Goal: Information Seeking & Learning: Learn about a topic

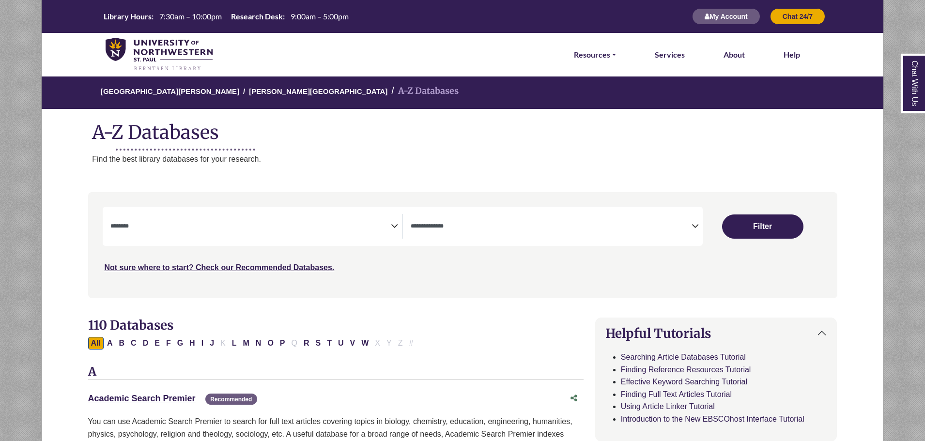
select select "Database Subject Filter"
select select "Database Types Filter"
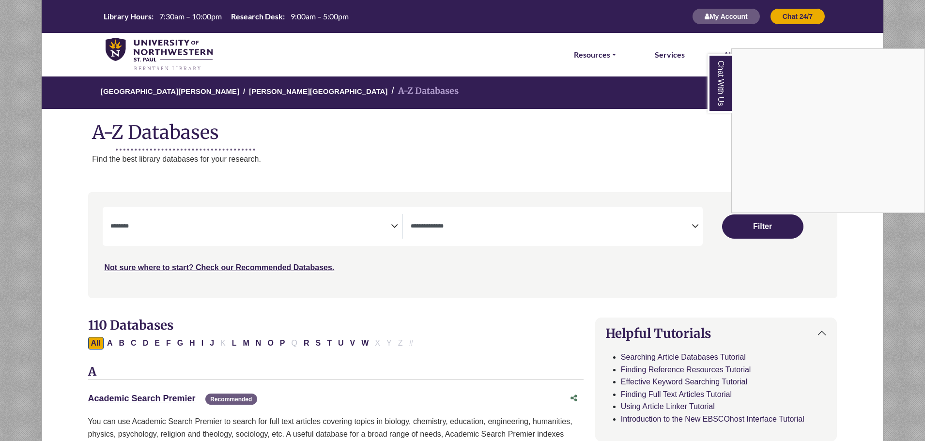
click at [640, 197] on div "Chat With Us" at bounding box center [462, 220] width 925 height 441
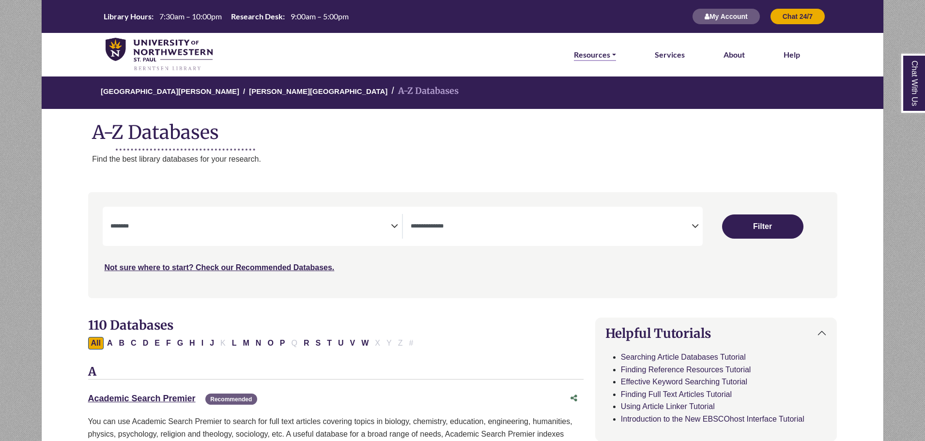
click at [611, 57] on link "Resources" at bounding box center [595, 54] width 42 height 13
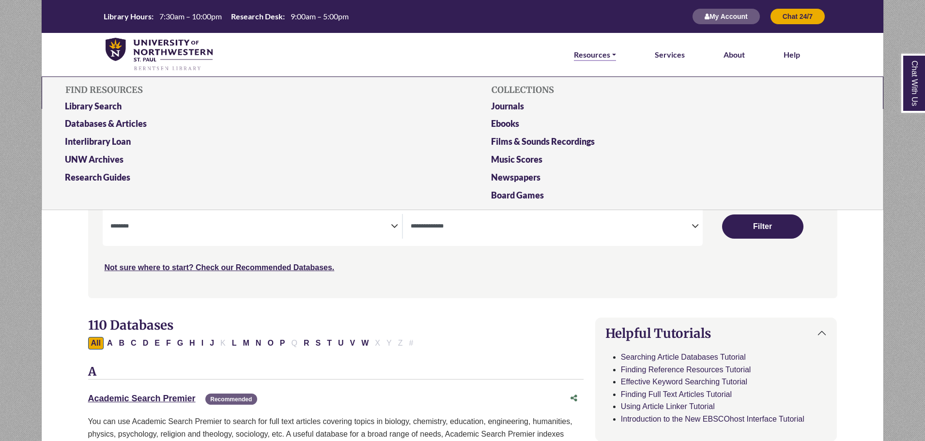
click at [611, 57] on link "Resources" at bounding box center [595, 54] width 42 height 13
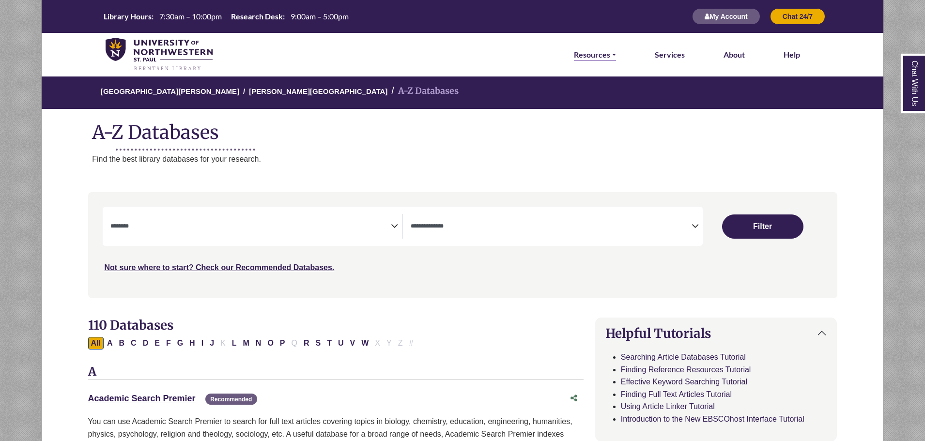
click at [611, 57] on link "Resources" at bounding box center [595, 54] width 42 height 13
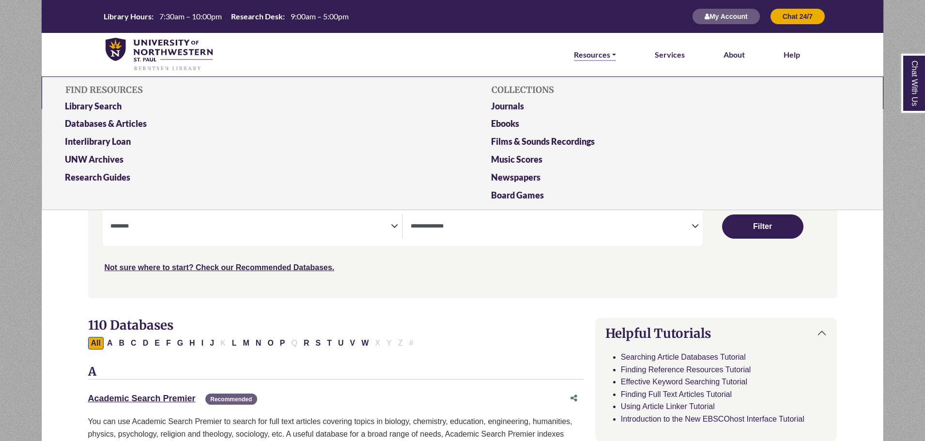
click at [611, 57] on link "Resources" at bounding box center [595, 54] width 42 height 13
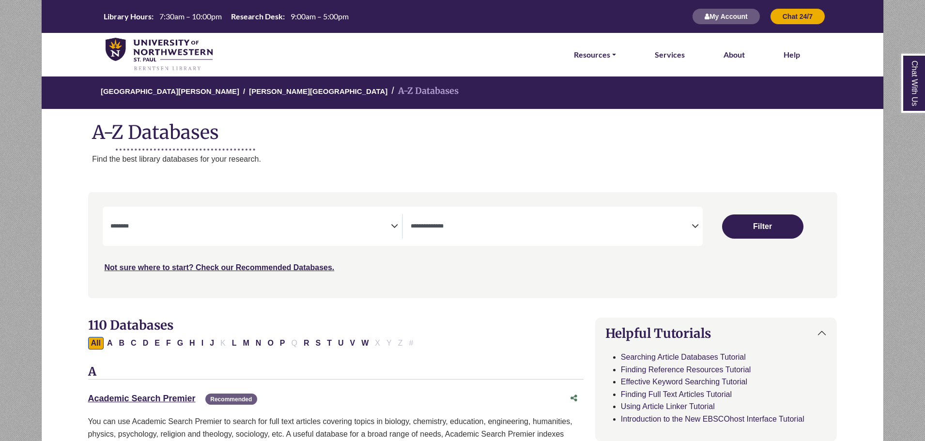
click at [392, 226] on icon "Search filters" at bounding box center [394, 224] width 7 height 15
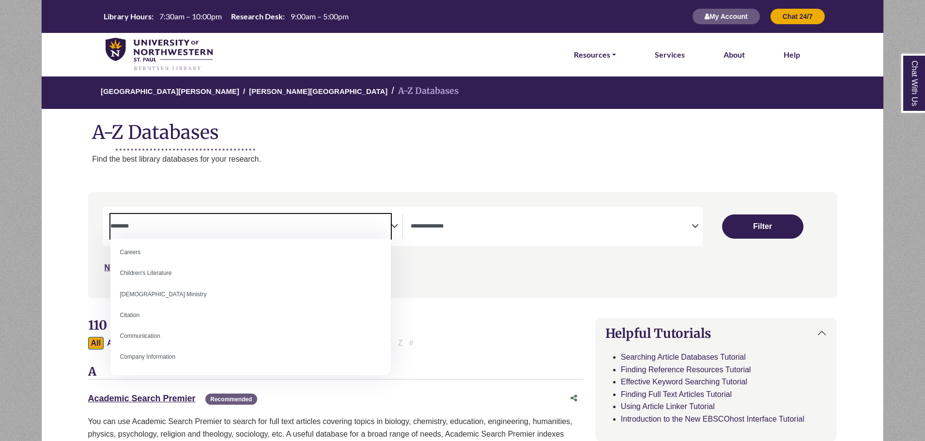
scroll to position [113, 0]
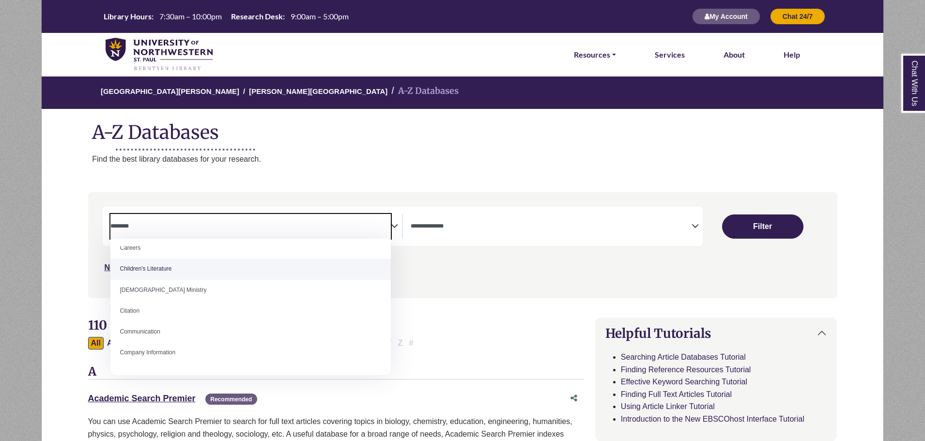
select select "*****"
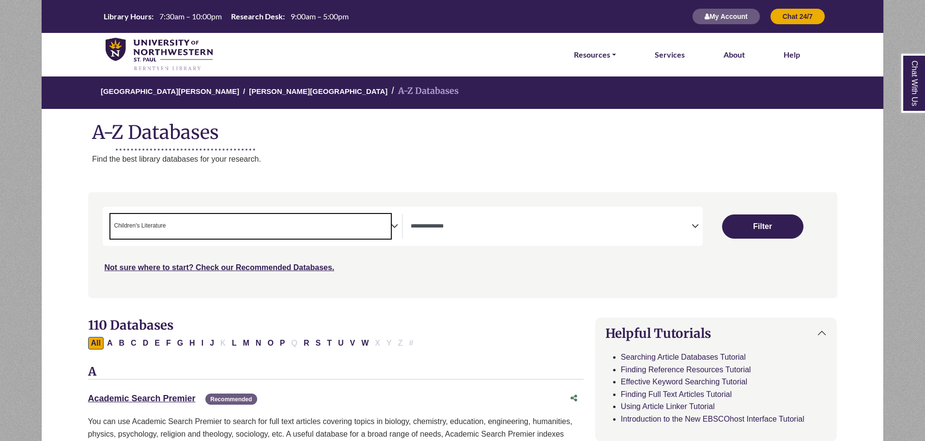
scroll to position [56, 0]
click at [328, 226] on span "× Children's Literature" at bounding box center [250, 226] width 281 height 25
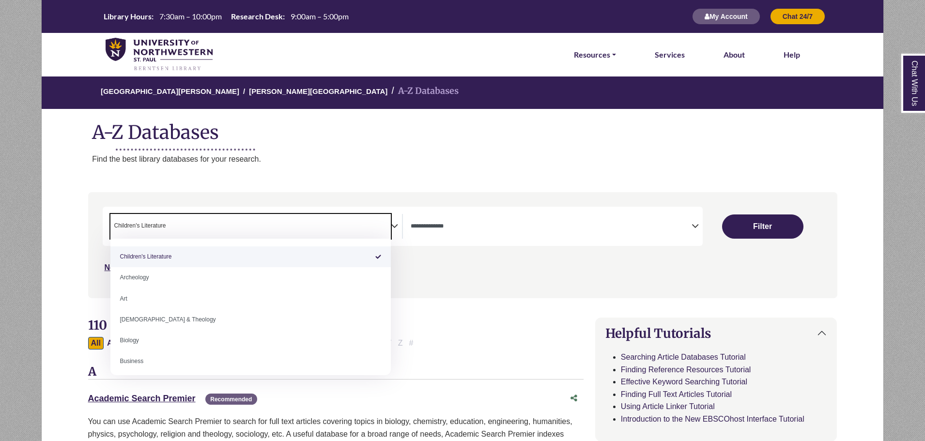
select select "Database Subject Filter"
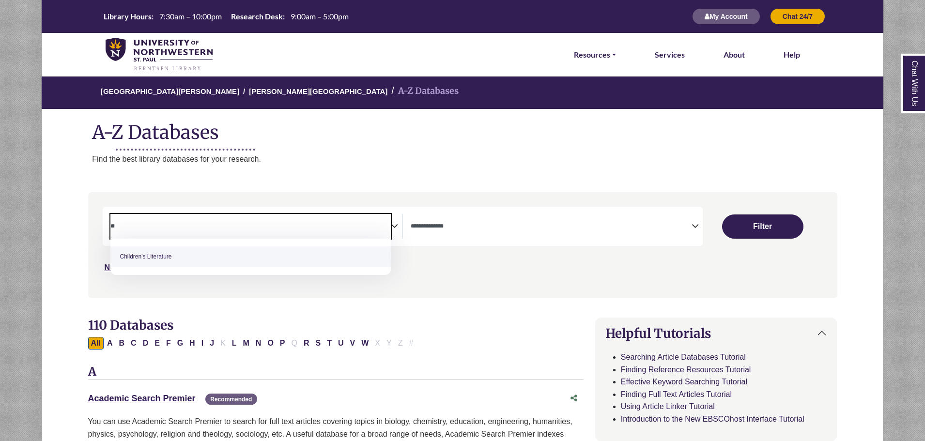
type textarea "*"
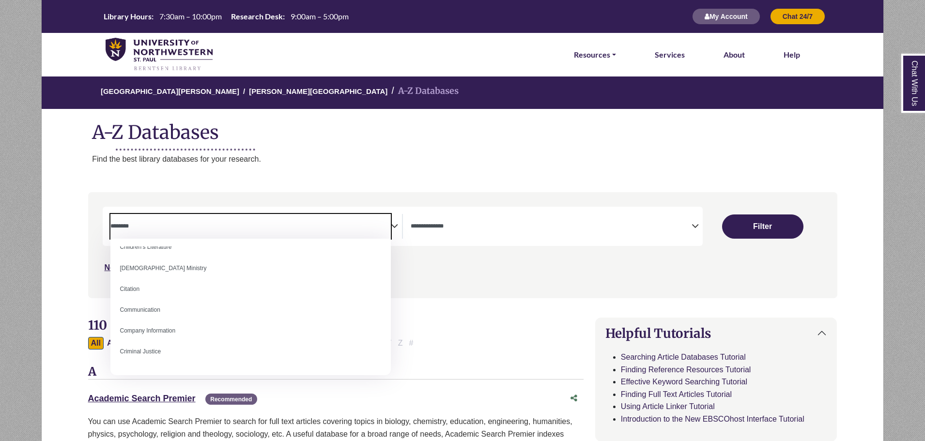
scroll to position [144, 0]
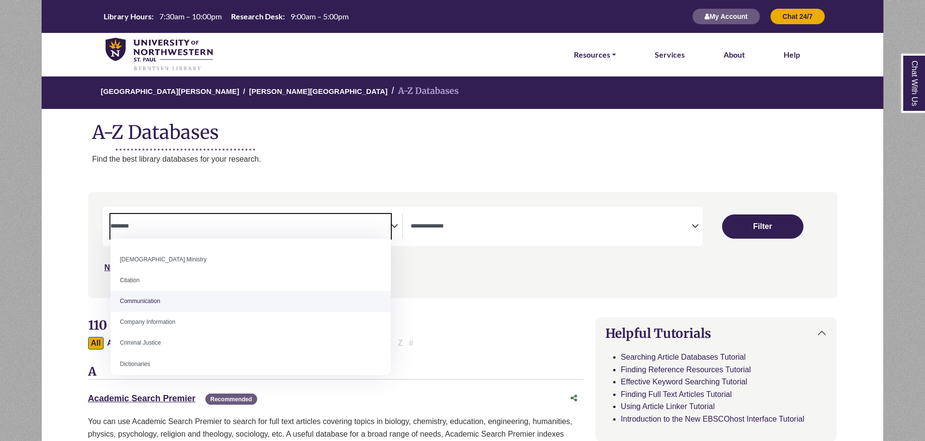
select select "*****"
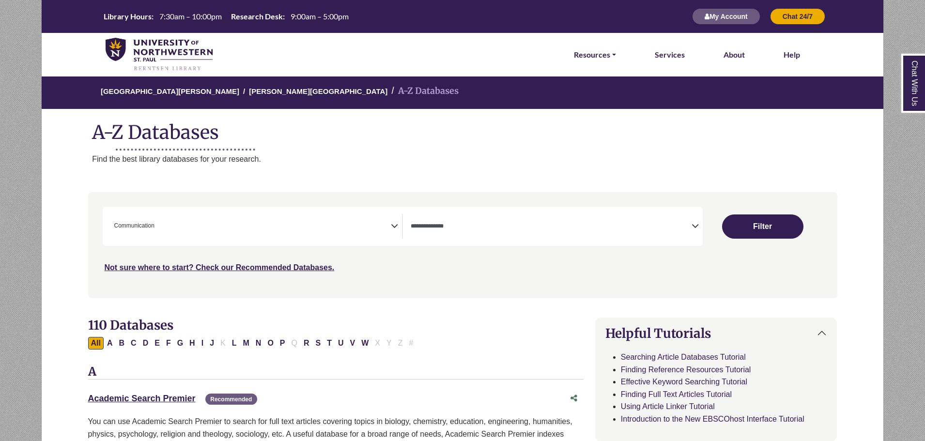
click at [395, 225] on icon "Search filters" at bounding box center [394, 224] width 7 height 15
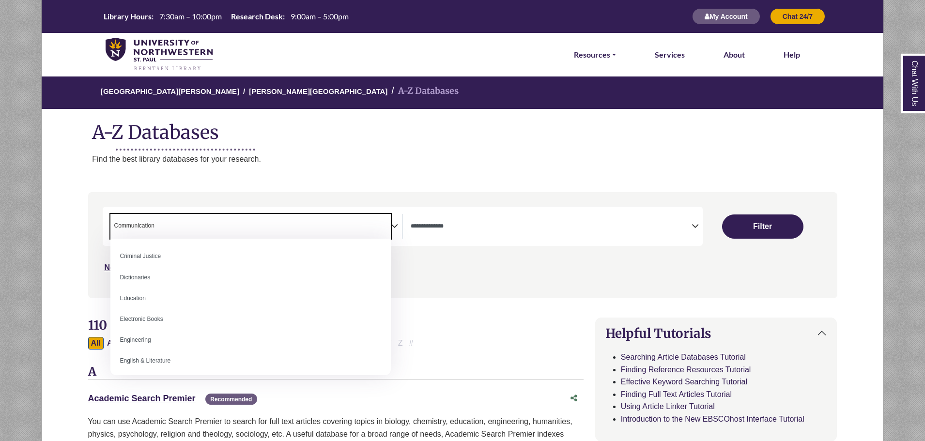
scroll to position [235, 0]
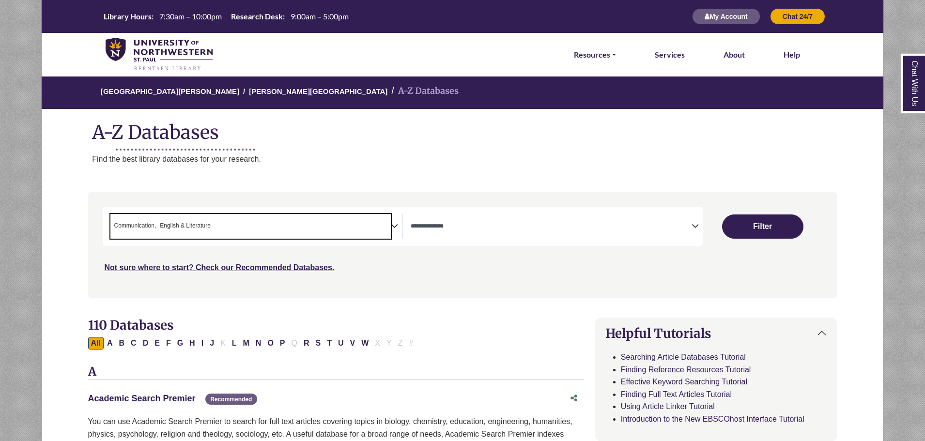
click at [395, 228] on icon "Search filters" at bounding box center [394, 224] width 7 height 15
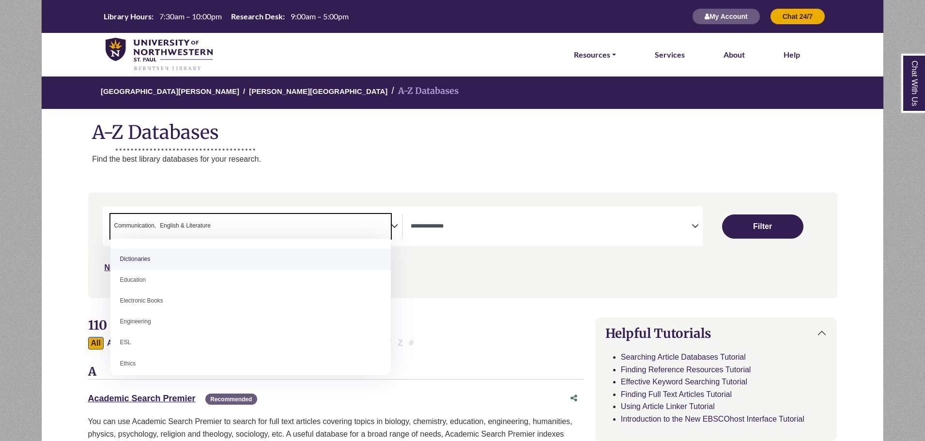
scroll to position [265, 0]
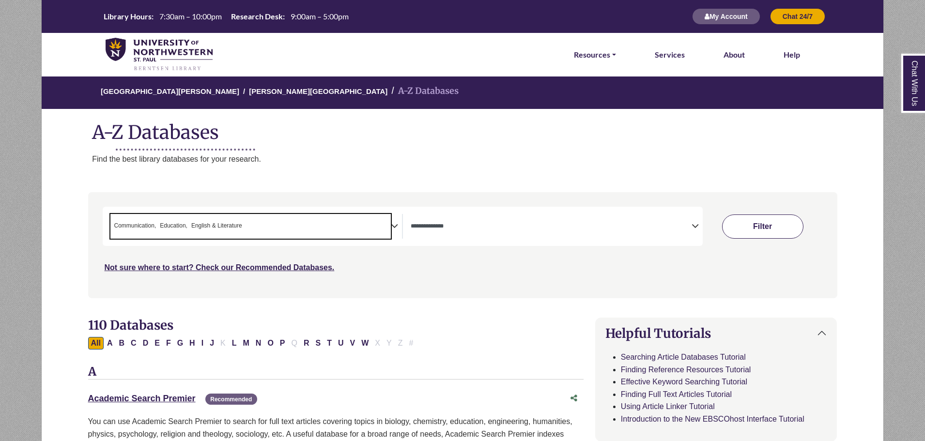
click at [762, 230] on button "Filter" at bounding box center [762, 226] width 81 height 24
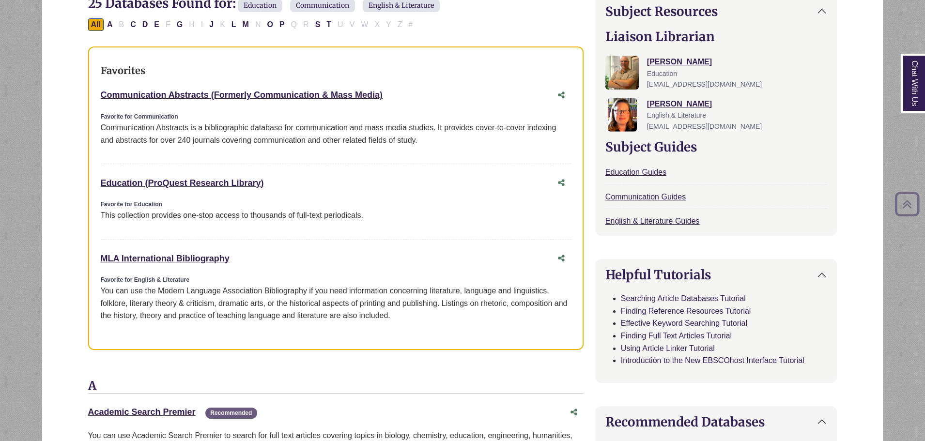
scroll to position [325, 0]
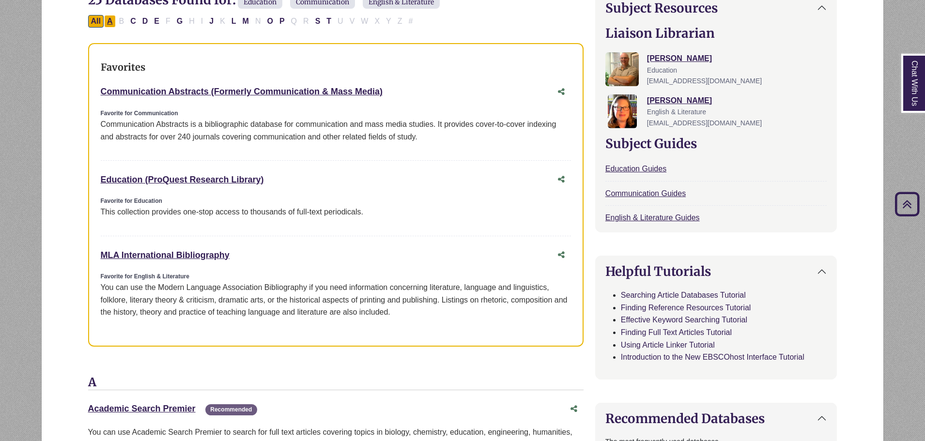
click at [112, 22] on button "A" at bounding box center [110, 21] width 12 height 13
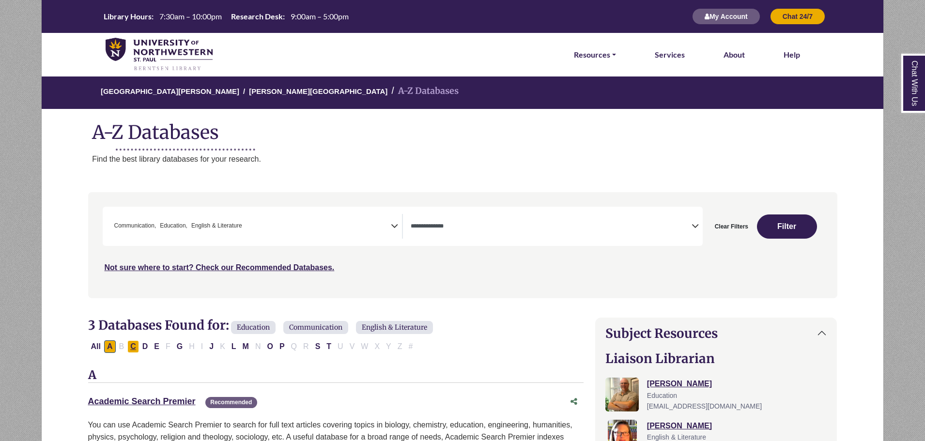
click at [130, 347] on button "C" at bounding box center [133, 346] width 12 height 13
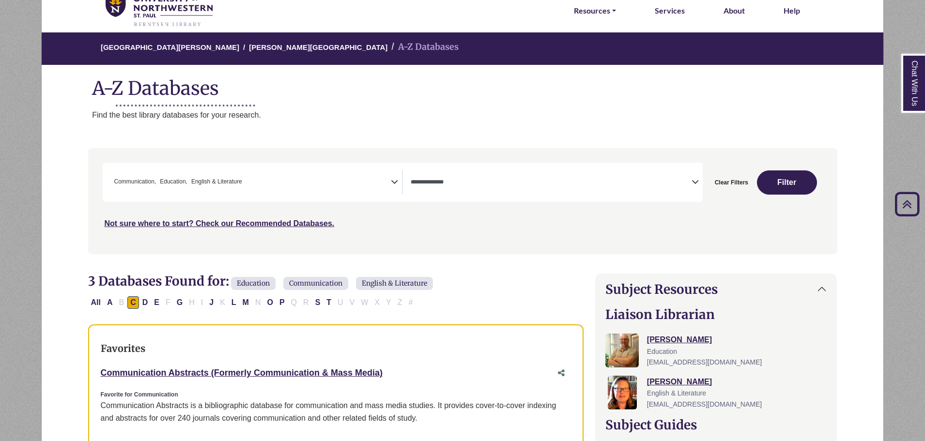
scroll to position [38, 0]
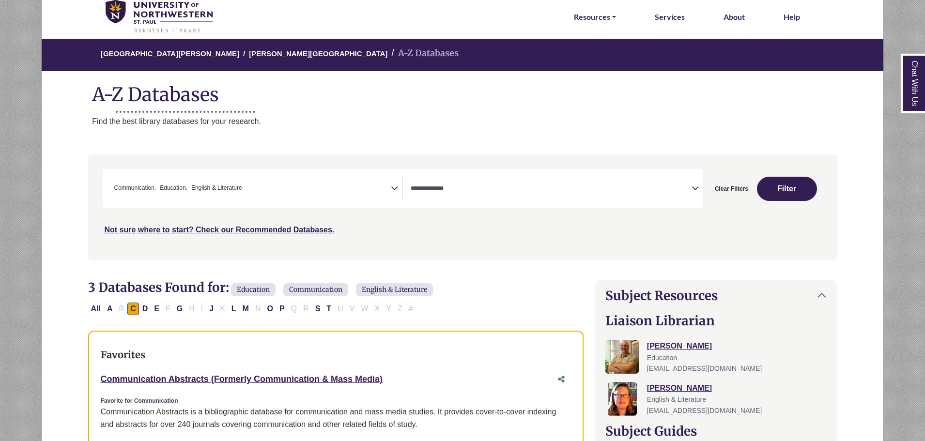
click at [690, 188] on textarea "Search" at bounding box center [550, 189] width 281 height 8
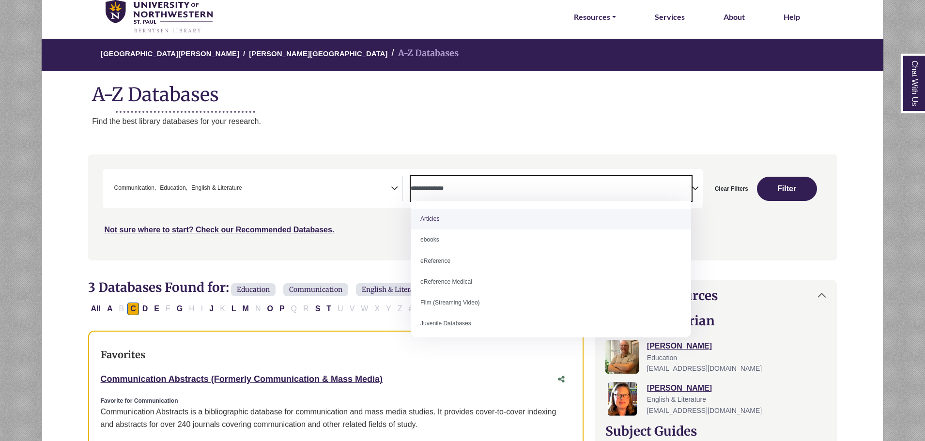
click at [380, 227] on div "Not sure where to start? Check our Recommended Databases." at bounding box center [373, 226] width 540 height 20
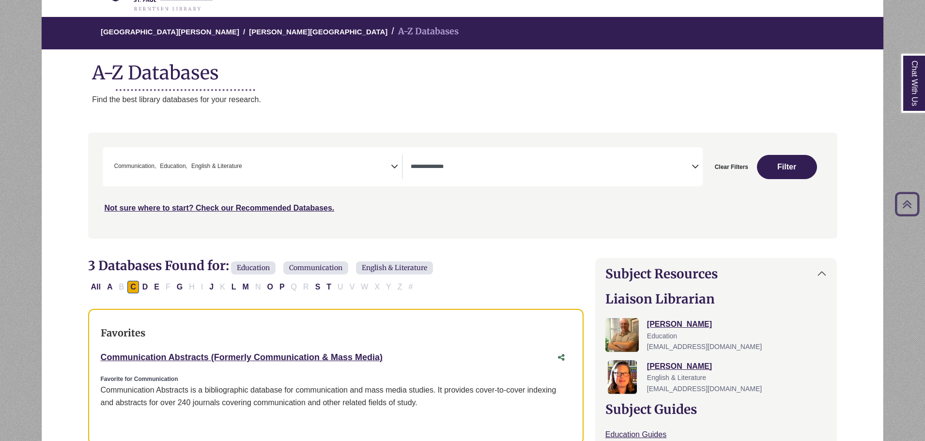
scroll to position [63, 0]
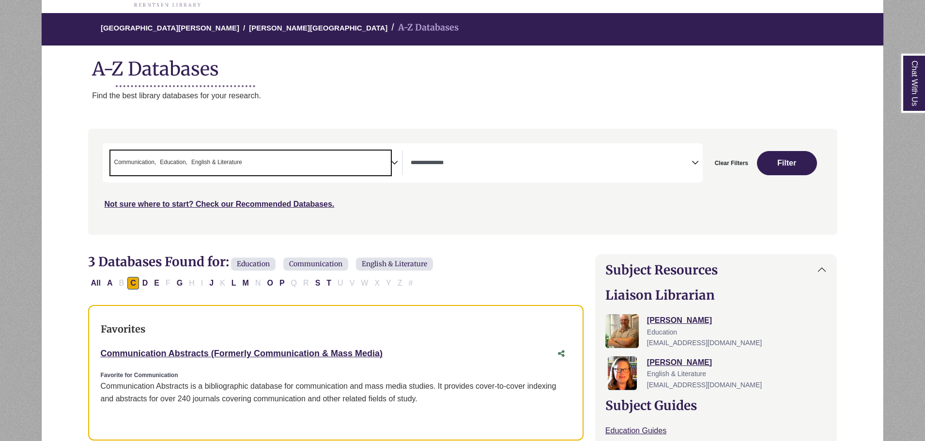
drag, startPoint x: 250, startPoint y: 160, endPoint x: 161, endPoint y: 151, distance: 89.5
click at [161, 151] on span "× Communication × Education × English & Literature" at bounding box center [250, 163] width 281 height 25
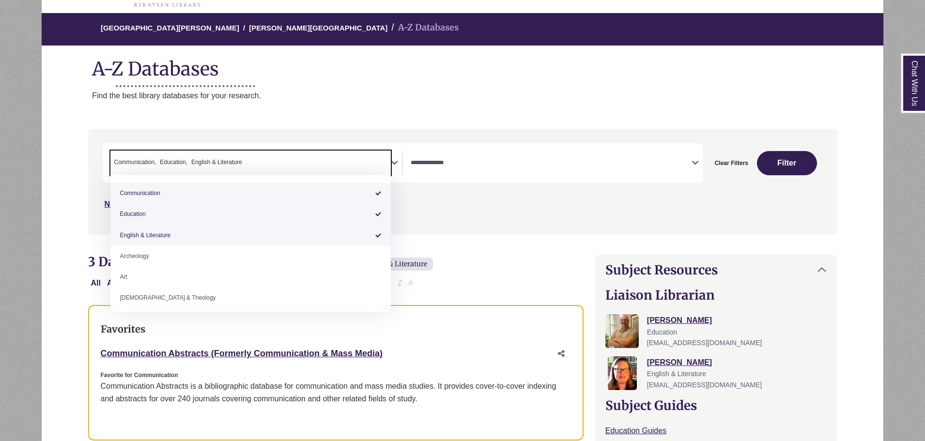
drag, startPoint x: 115, startPoint y: 159, endPoint x: 224, endPoint y: 162, distance: 108.9
click at [224, 162] on ul "× Communication × Education × English & Literature" at bounding box center [177, 161] width 134 height 8
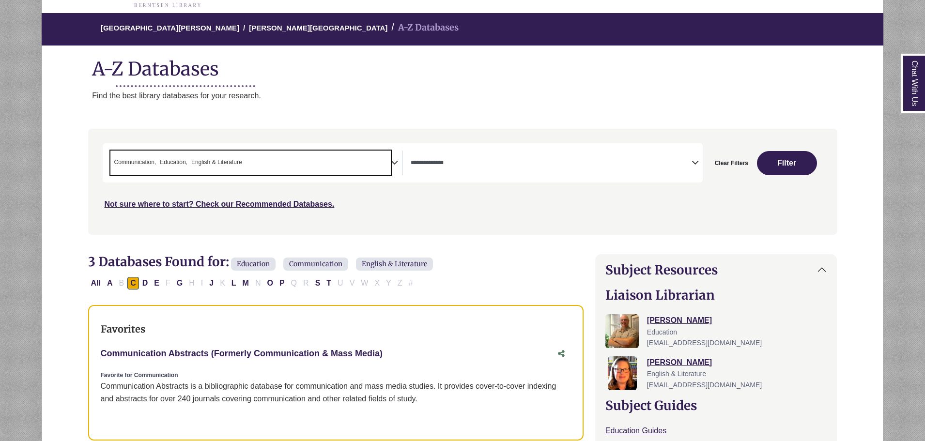
drag, startPoint x: 242, startPoint y: 158, endPoint x: 162, endPoint y: 150, distance: 79.9
click at [162, 150] on div "**********" at bounding box center [403, 162] width 600 height 39
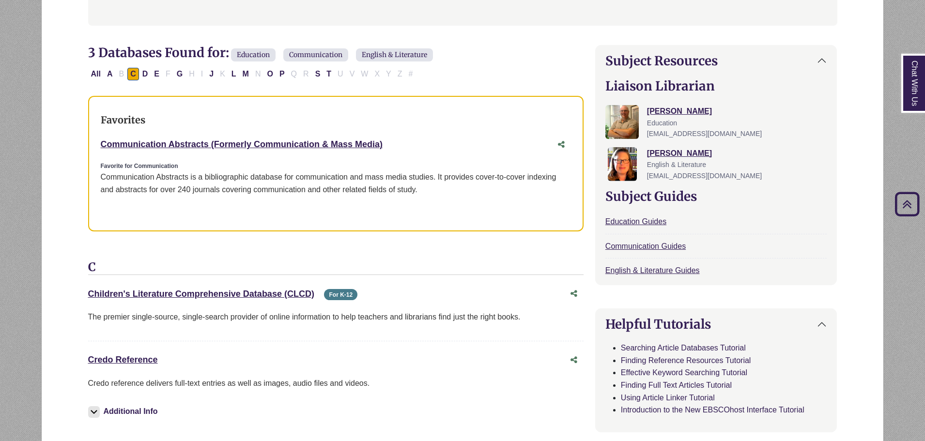
scroll to position [267, 0]
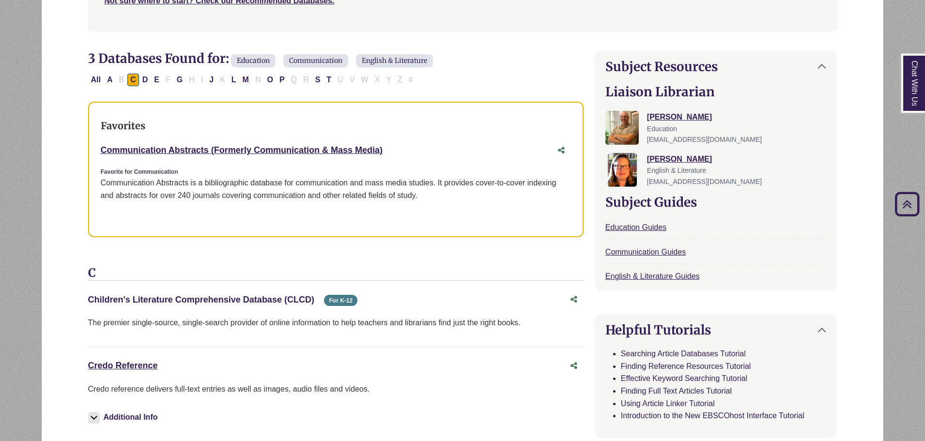
click at [209, 297] on link "Children's Literature Comprehensive Database (CLCD) This link opens in a new wi…" at bounding box center [201, 300] width 226 height 10
drag, startPoint x: 86, startPoint y: 298, endPoint x: 316, endPoint y: 289, distance: 230.1
copy div "Children's Literature Comprehensive Database (CLCD) This link opens in a new wi…"
click at [183, 359] on div "Credo Reference This link opens in a new window" at bounding box center [326, 366] width 476 height 14
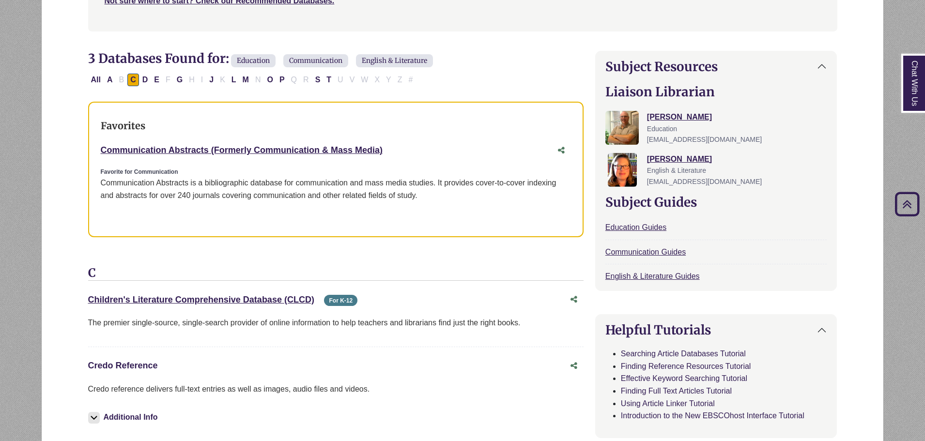
drag, startPoint x: 166, startPoint y: 365, endPoint x: 89, endPoint y: 363, distance: 77.0
click at [89, 363] on div "Credo Reference This link opens in a new window" at bounding box center [326, 366] width 476 height 14
copy link "Credo Reference"
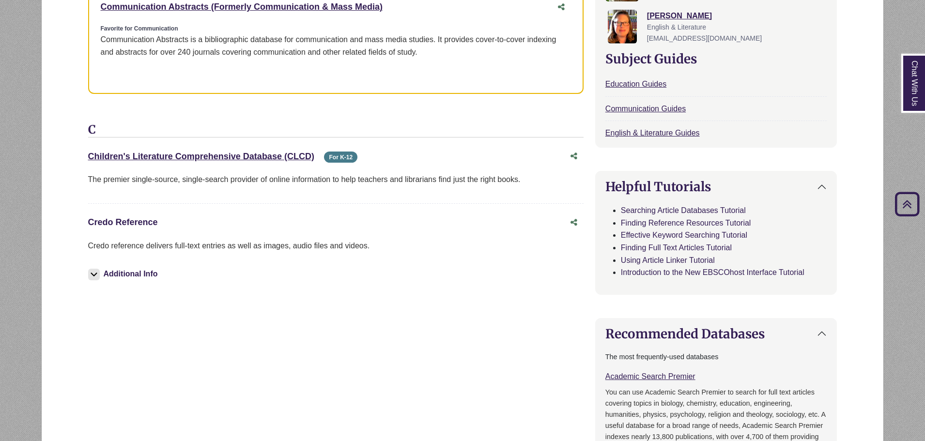
scroll to position [418, 0]
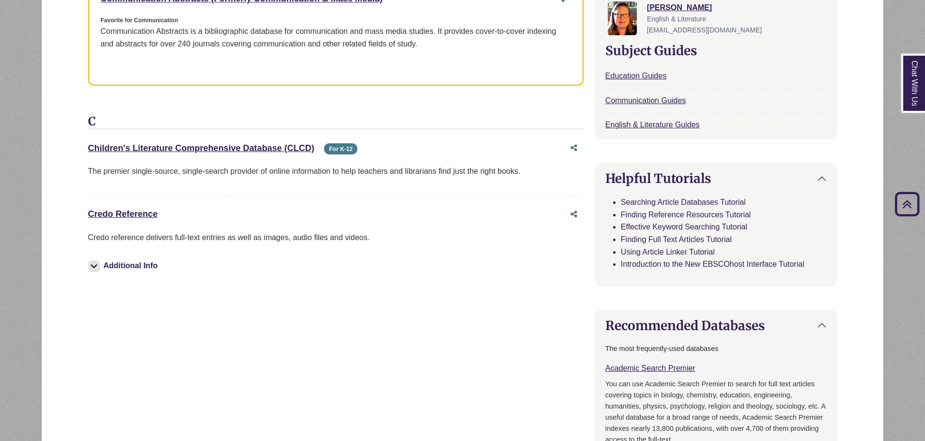
click at [95, 264] on img at bounding box center [94, 266] width 12 height 12
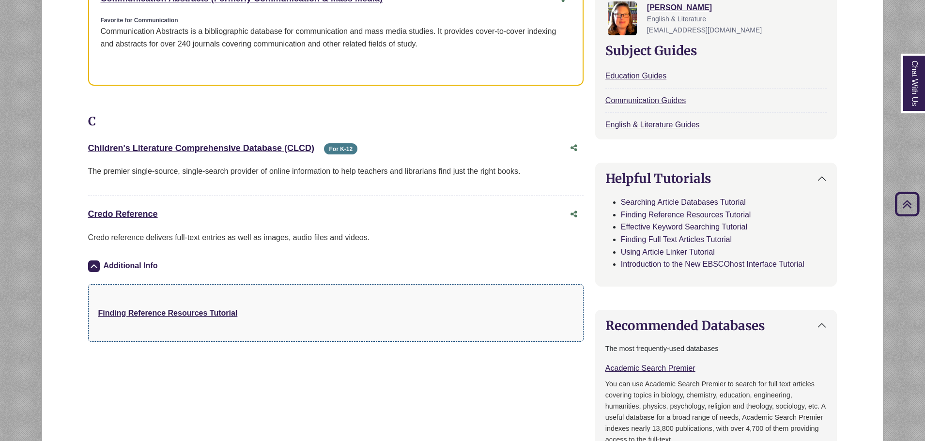
click at [171, 317] on strong "Finding Reference Resources Tutorial" at bounding box center [167, 313] width 139 height 8
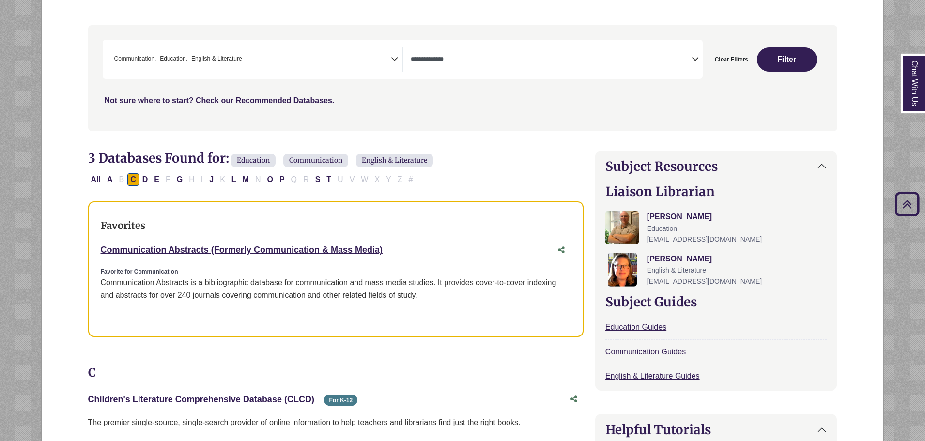
scroll to position [147, 0]
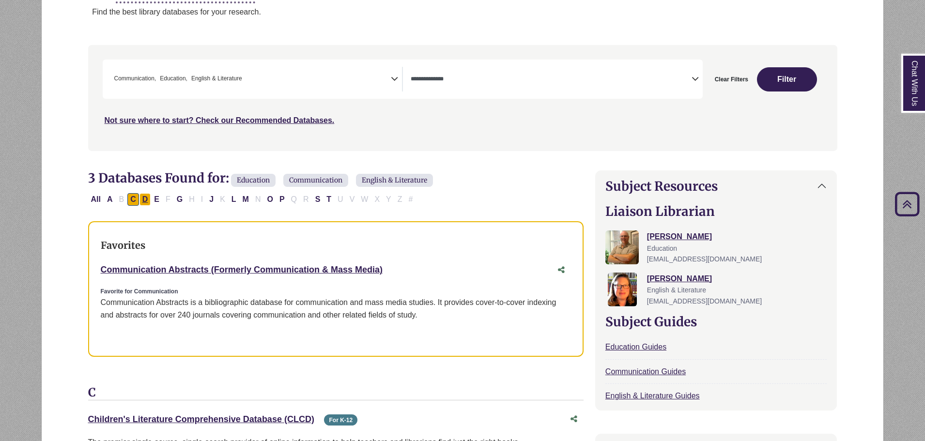
click at [147, 198] on button "D" at bounding box center [145, 199] width 12 height 13
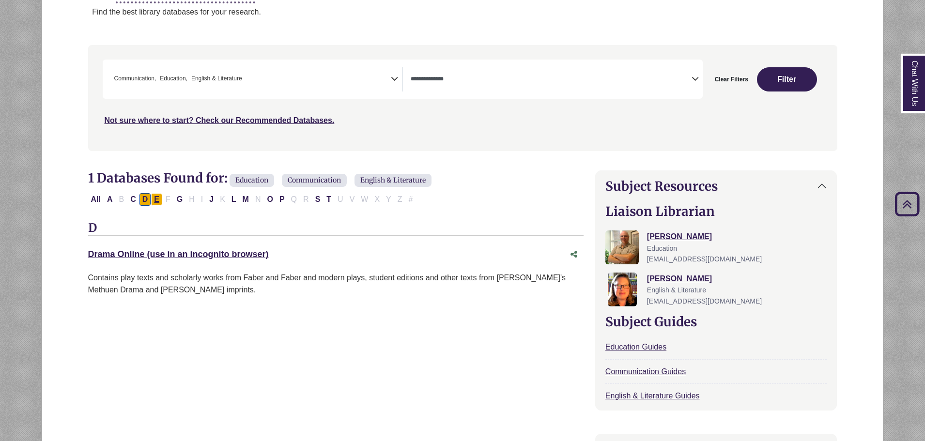
click at [157, 200] on button "E" at bounding box center [156, 199] width 11 height 13
select select "Database Types Filter"
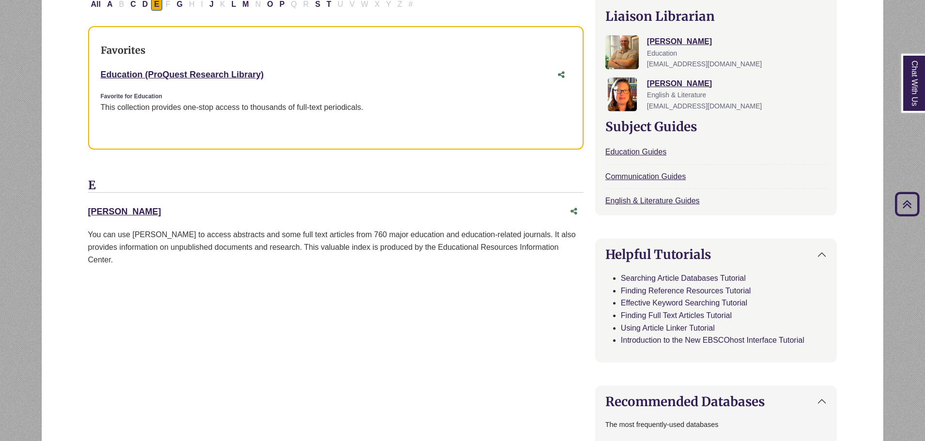
scroll to position [344, 0]
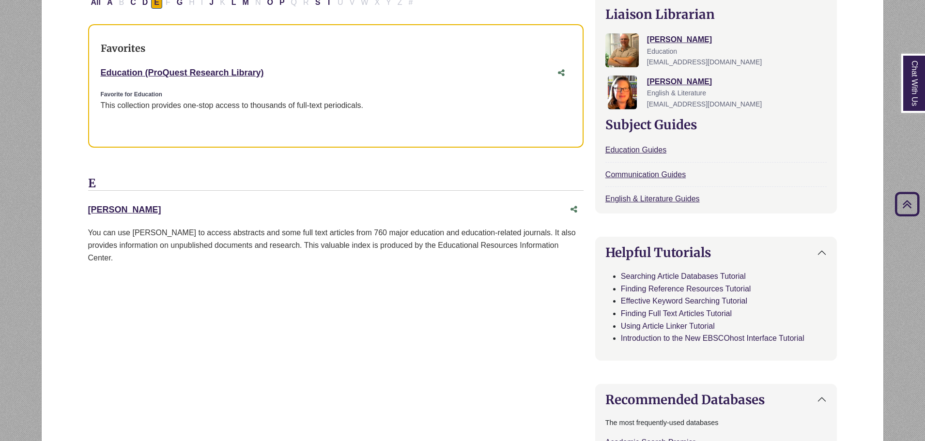
drag, startPoint x: 124, startPoint y: 206, endPoint x: 76, endPoint y: 206, distance: 48.9
copy link "ERIC"
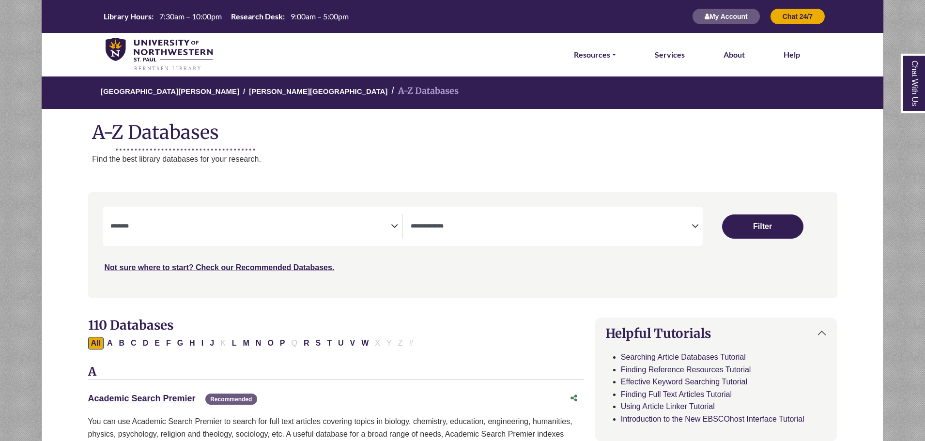
select select "Database Subject Filter"
select select "Database Types Filter"
select select "Database Subject Filter"
select select "Database Types Filter"
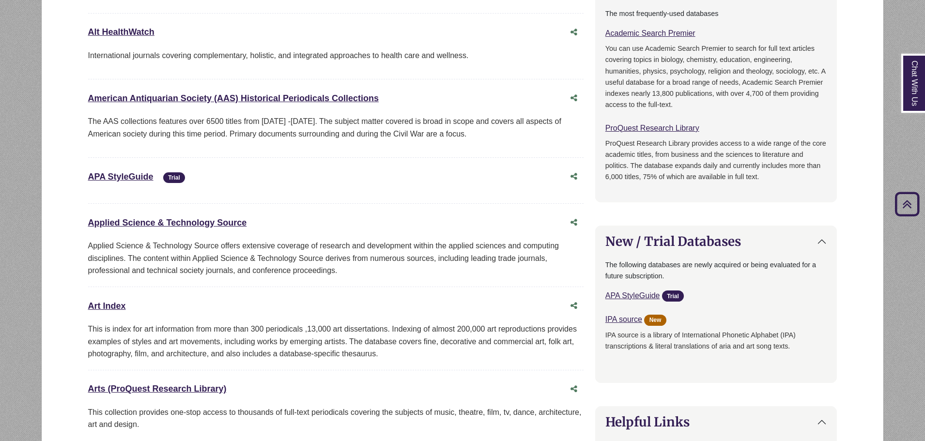
scroll to position [470, 0]
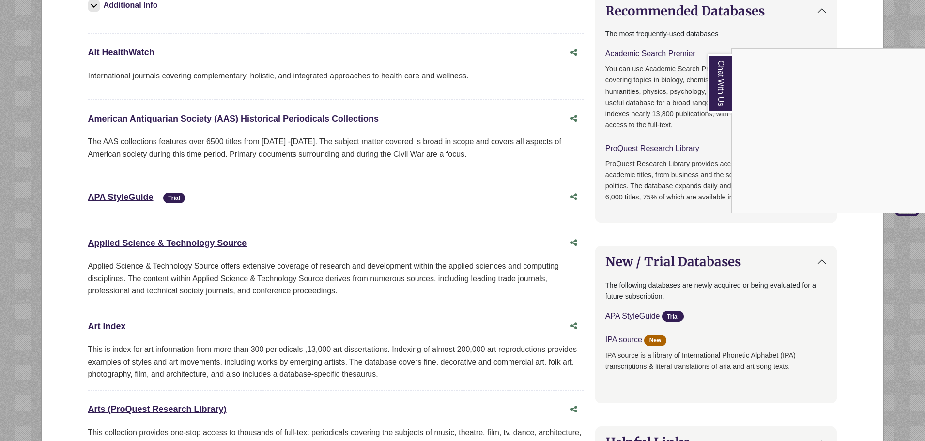
click at [844, 32] on div "Chat With Us" at bounding box center [462, 220] width 925 height 441
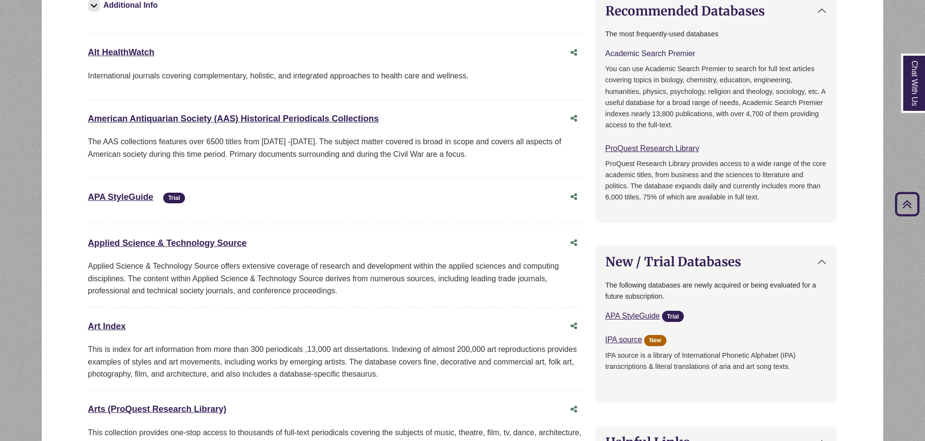
click at [673, 55] on link "Academic Search Premier This link opens in a new window" at bounding box center [650, 53] width 90 height 8
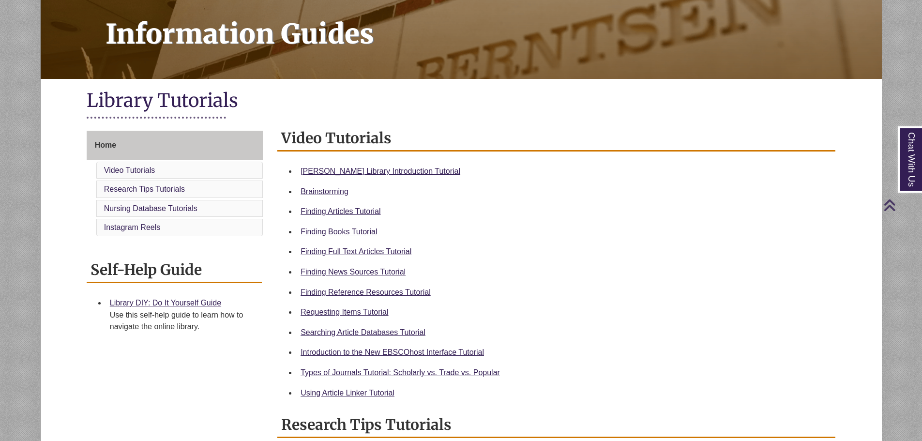
scroll to position [142, 0]
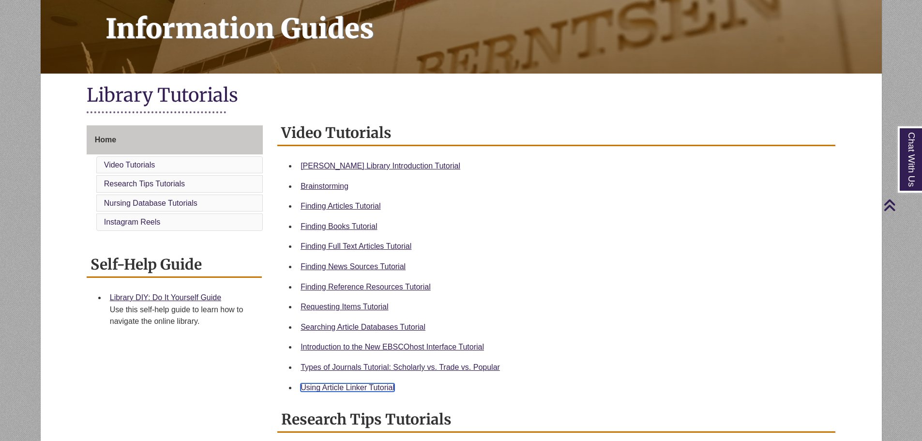
click at [380, 385] on link "Using Article Linker Tutorial" at bounding box center [348, 387] width 94 height 8
